Goal: Information Seeking & Learning: Learn about a topic

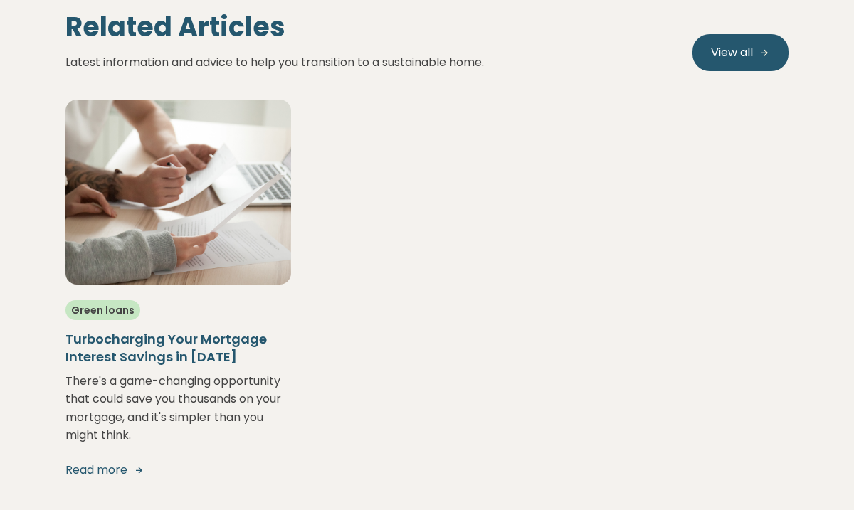
scroll to position [4499, 0]
click at [116, 461] on link "Read more" at bounding box center [178, 469] width 226 height 17
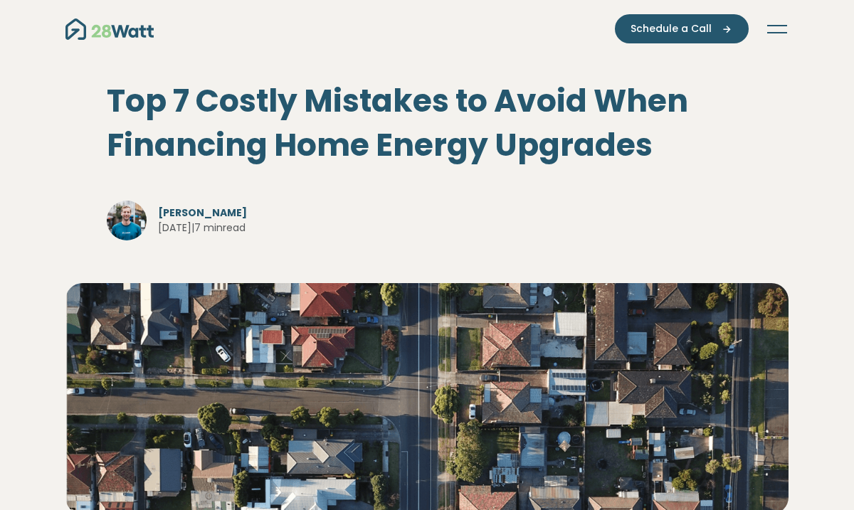
click at [781, 28] on button "Toggle navigation" at bounding box center [777, 29] width 23 height 14
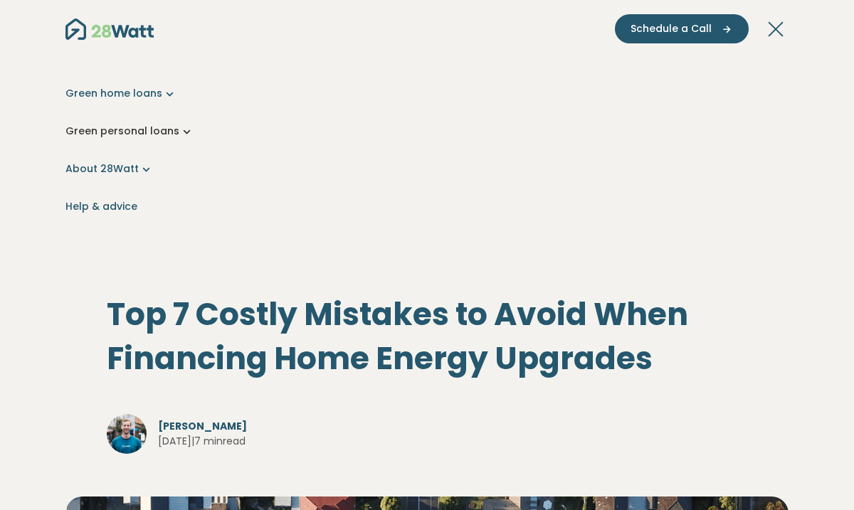
click at [179, 134] on icon "Main navigation" at bounding box center [186, 131] width 15 height 15
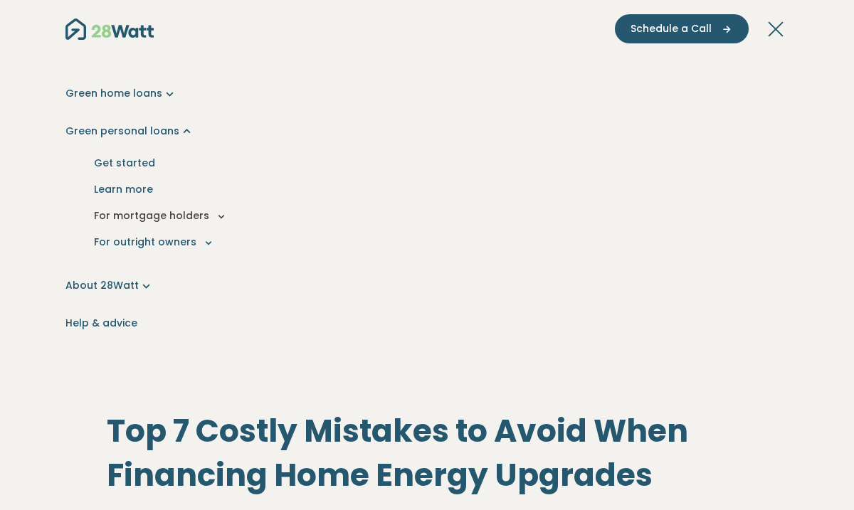
click at [215, 217] on icon "Main navigation" at bounding box center [221, 216] width 13 height 13
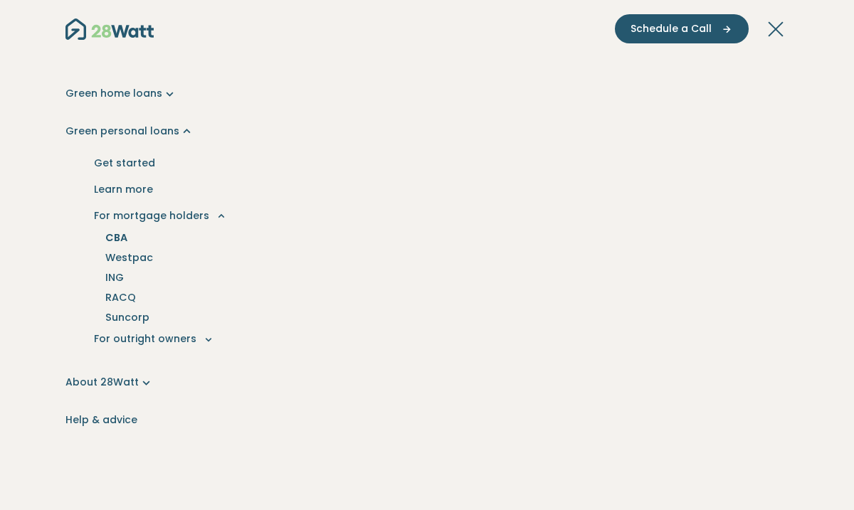
click at [120, 239] on link "CBA" at bounding box center [116, 238] width 56 height 20
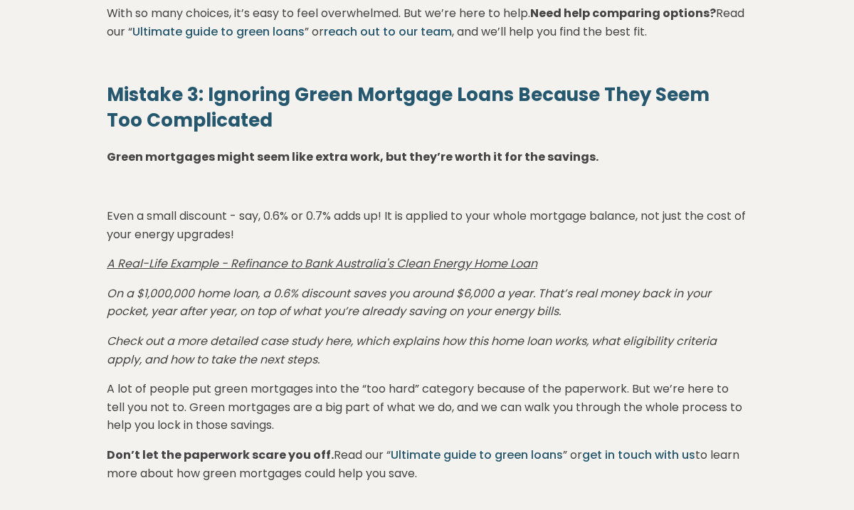
scroll to position [1674, 0]
